Goal: Contribute content: Add original content to the website for others to see

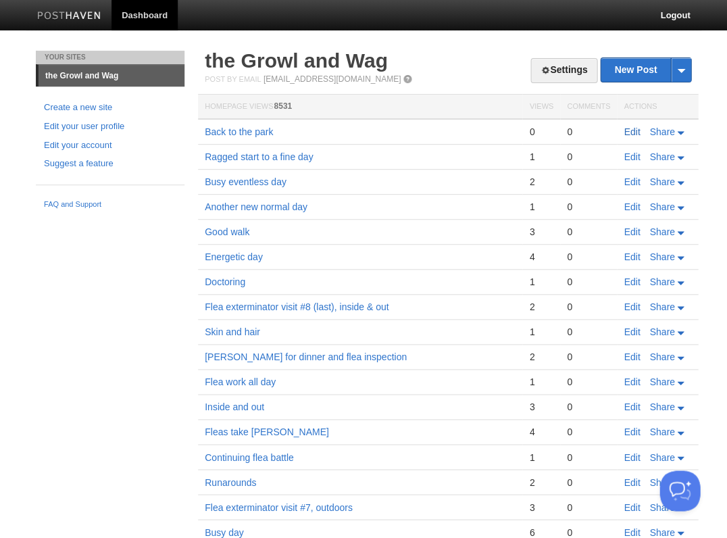
click at [629, 129] on link "Edit" at bounding box center [631, 131] width 16 height 11
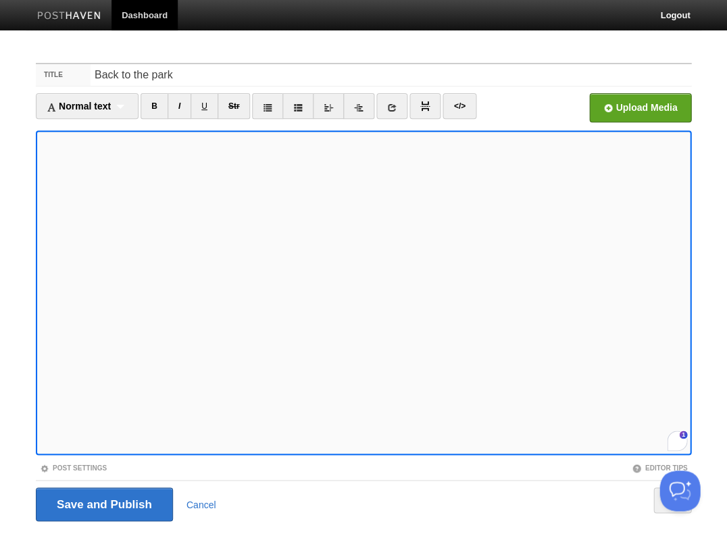
scroll to position [538, 0]
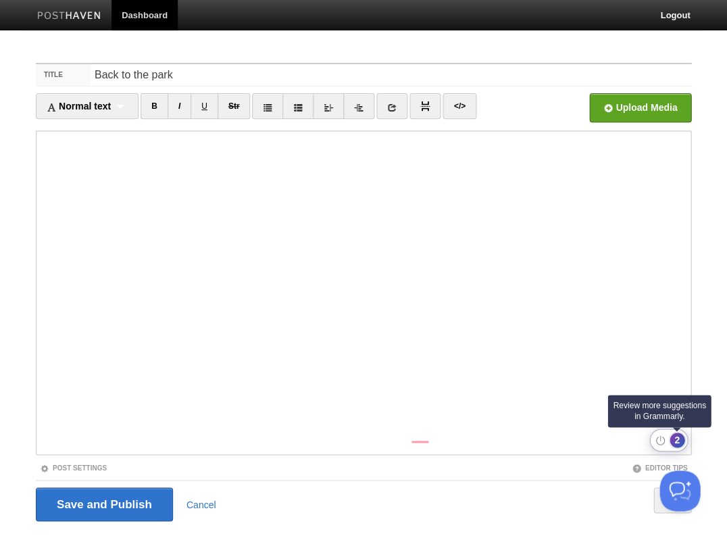
click at [678, 440] on div "2" at bounding box center [676, 439] width 15 height 15
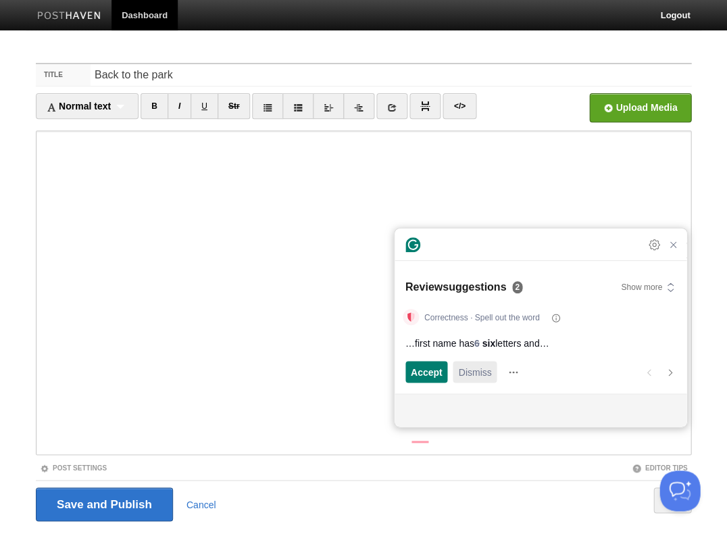
click at [475, 370] on span "Dismiss" at bounding box center [474, 372] width 33 height 14
click at [436, 371] on span "Accept" at bounding box center [427, 372] width 32 height 14
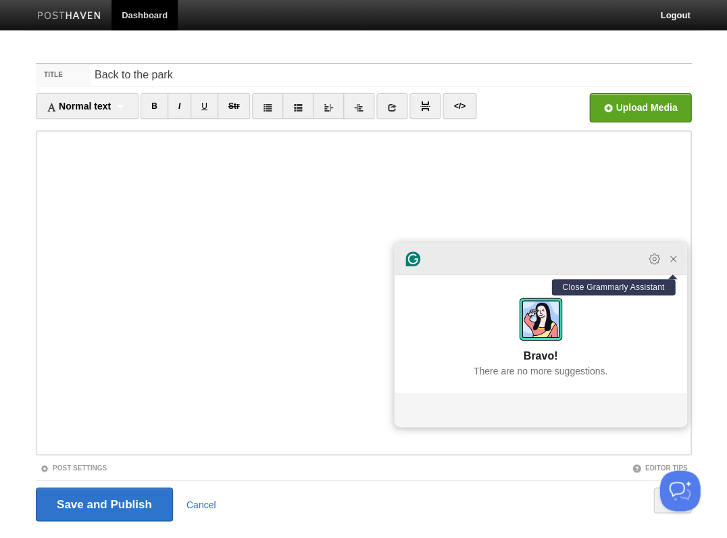
click at [670, 264] on icon "Close Grammarly Assistant" at bounding box center [672, 258] width 11 height 11
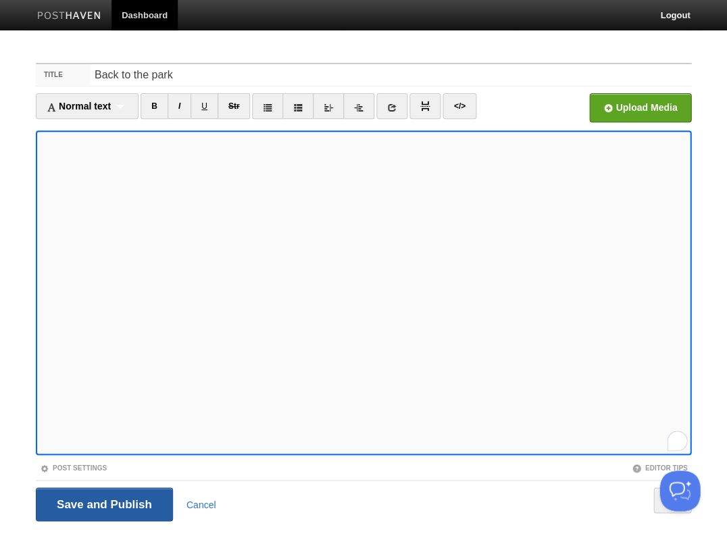
click at [103, 502] on input "Save and Publish" at bounding box center [104, 504] width 137 height 34
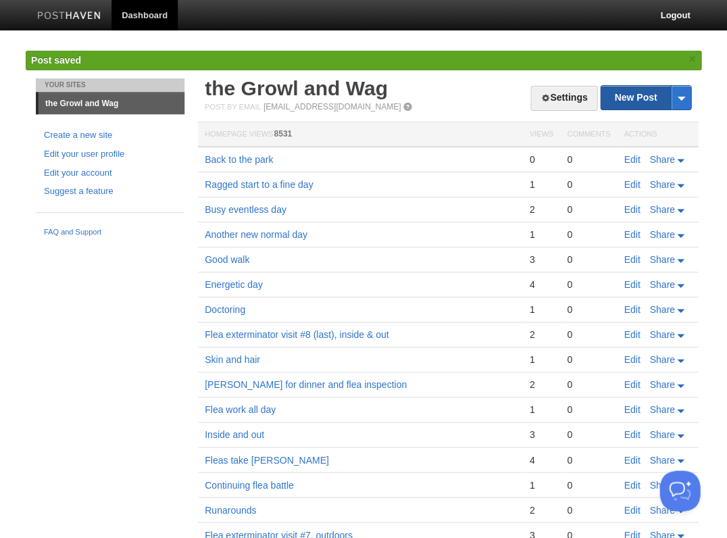
click at [631, 94] on link "New Post" at bounding box center [645, 98] width 90 height 24
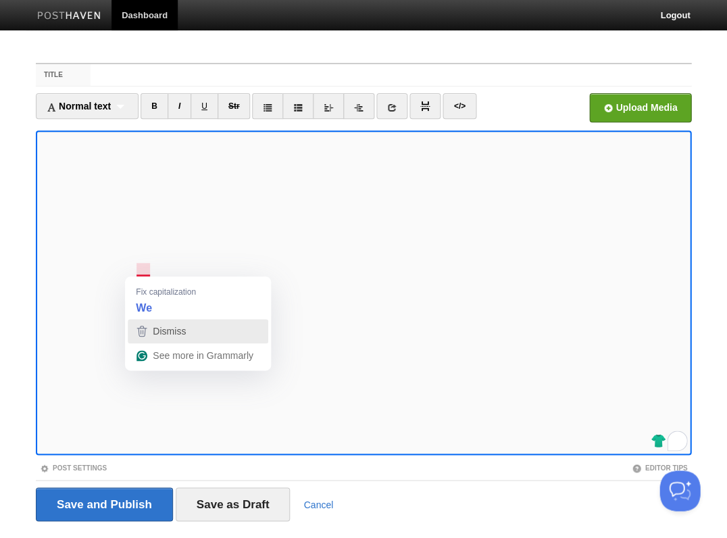
click at [184, 322] on div "Dismiss" at bounding box center [168, 331] width 36 height 20
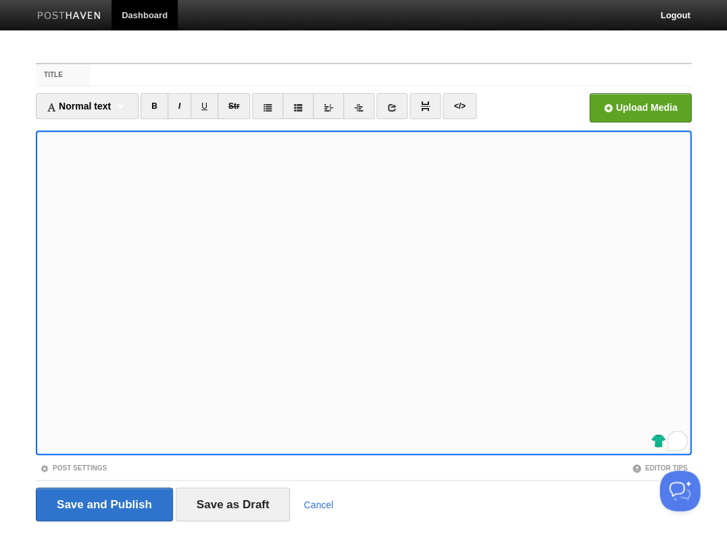
scroll to position [14, 0]
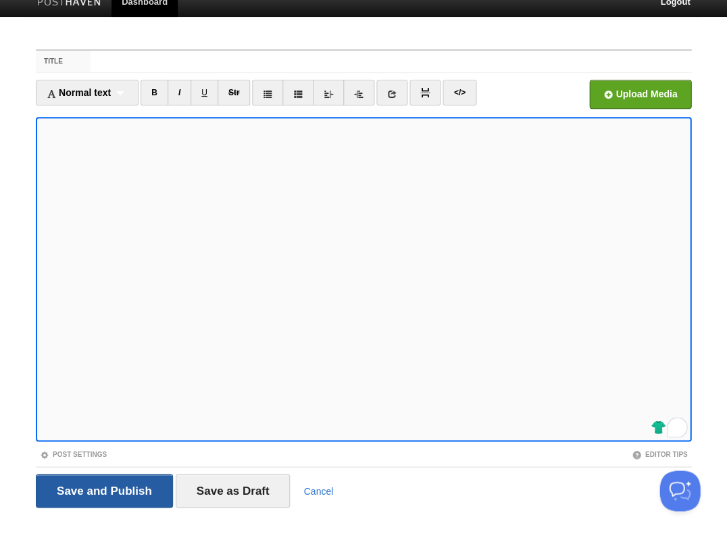
click at [103, 489] on input "Save and Publish" at bounding box center [104, 490] width 137 height 34
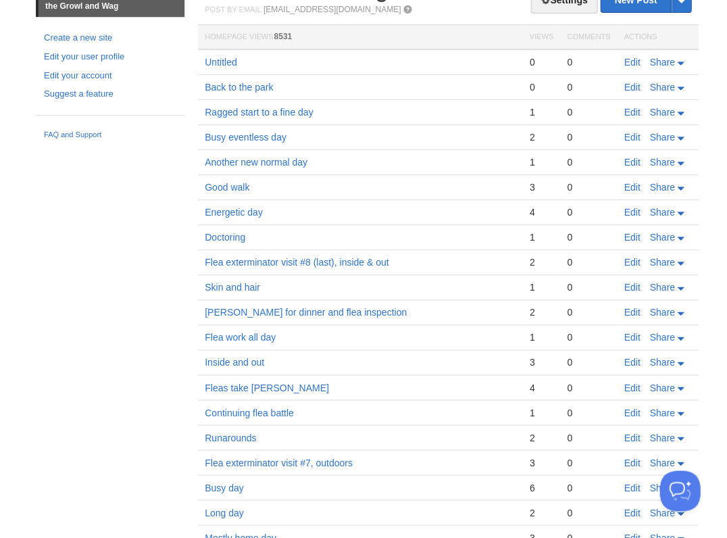
scroll to position [64, 0]
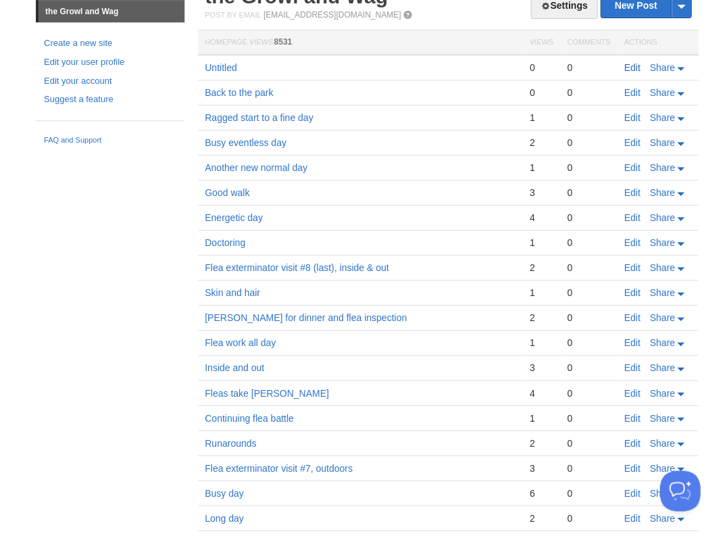
click at [633, 67] on link "Edit" at bounding box center [631, 67] width 16 height 11
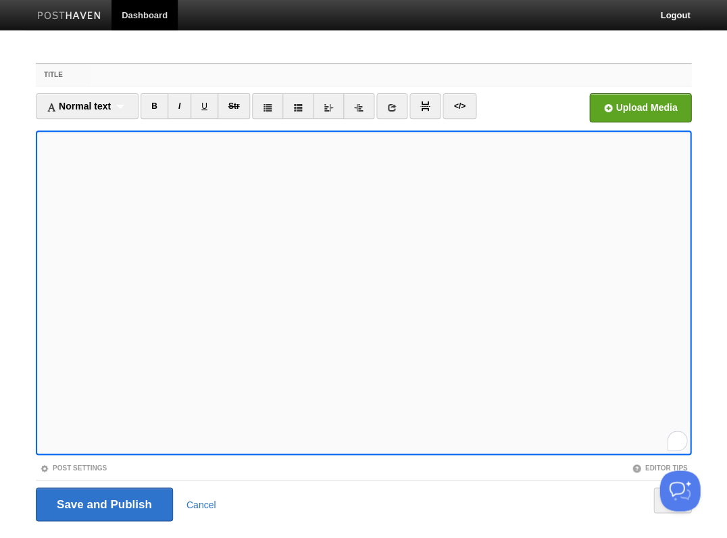
click at [147, 72] on input "Title" at bounding box center [390, 75] width 600 height 22
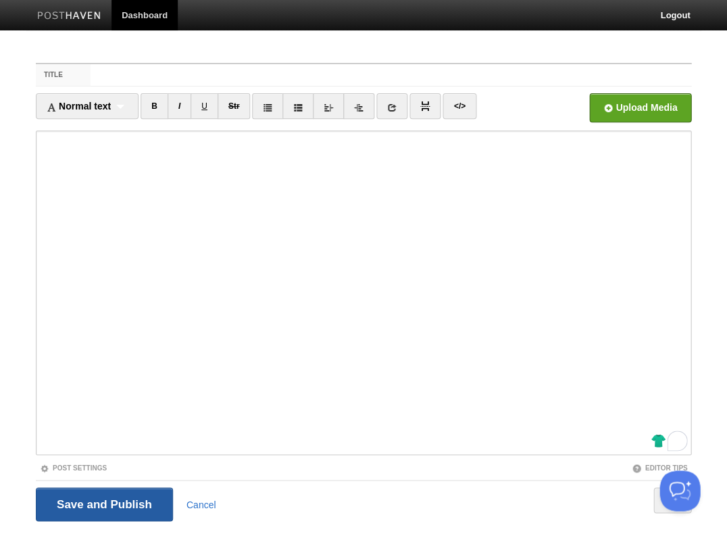
click at [103, 502] on input "Save and Publish" at bounding box center [104, 504] width 137 height 34
